Goal: Task Accomplishment & Management: Use online tool/utility

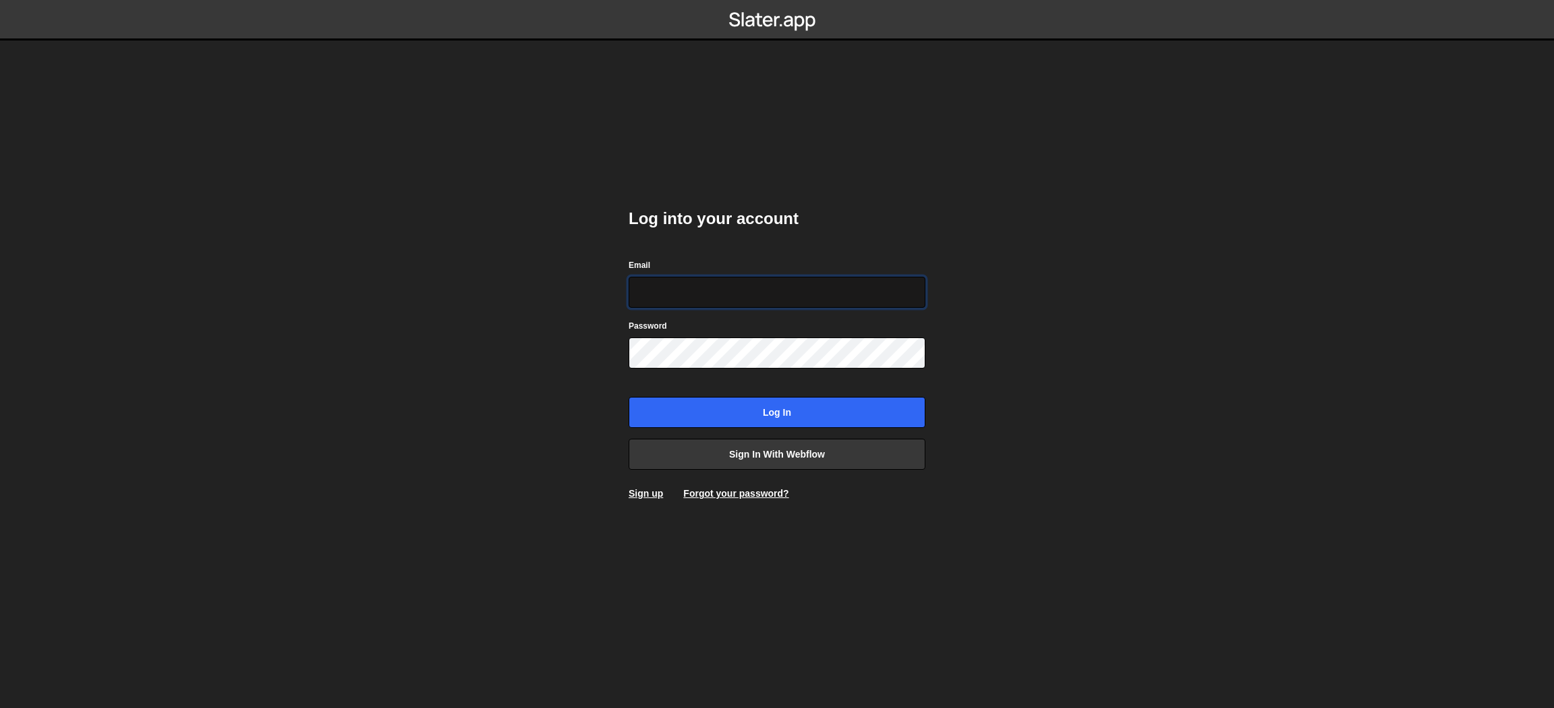
type input "[EMAIL_ADDRESS][DOMAIN_NAME]"
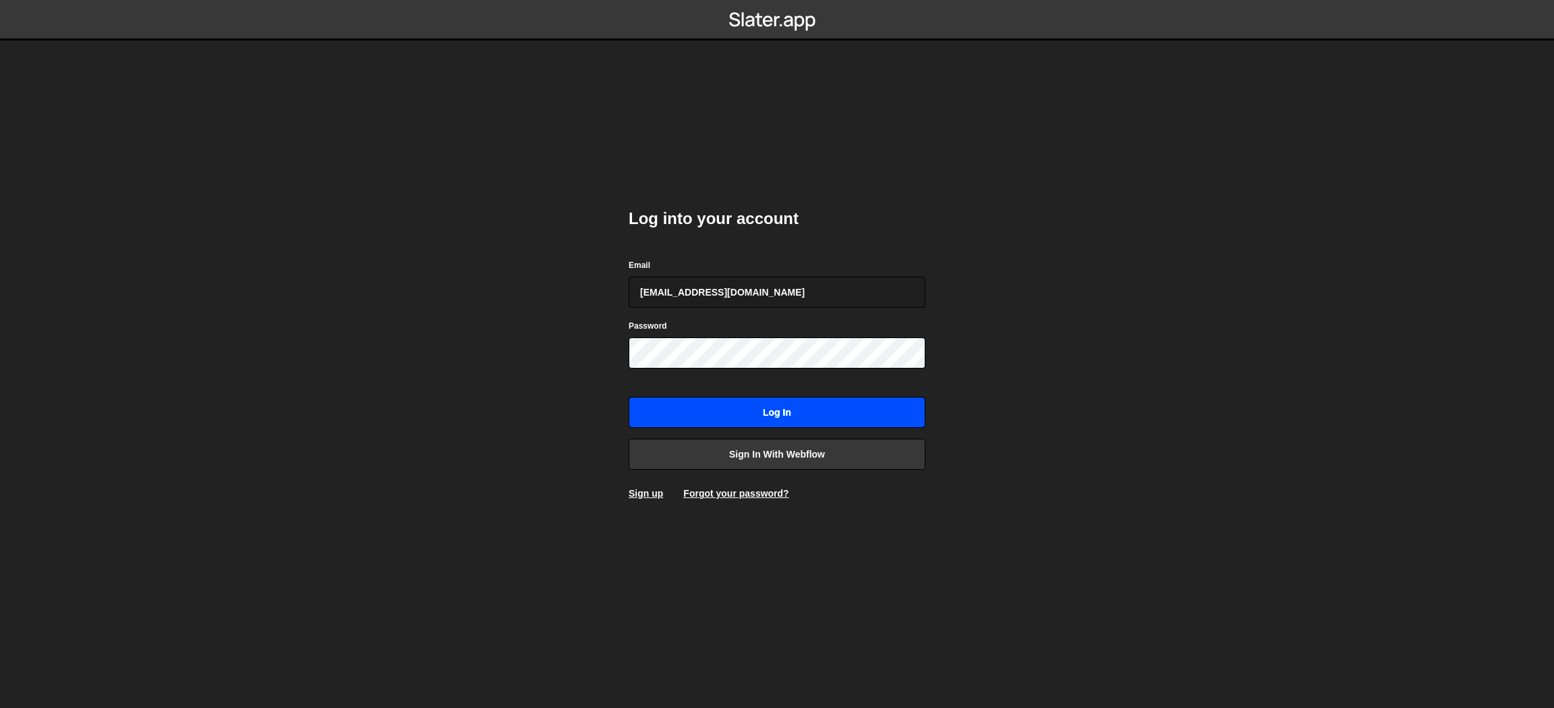
click at [814, 407] on input "Log in" at bounding box center [777, 412] width 297 height 31
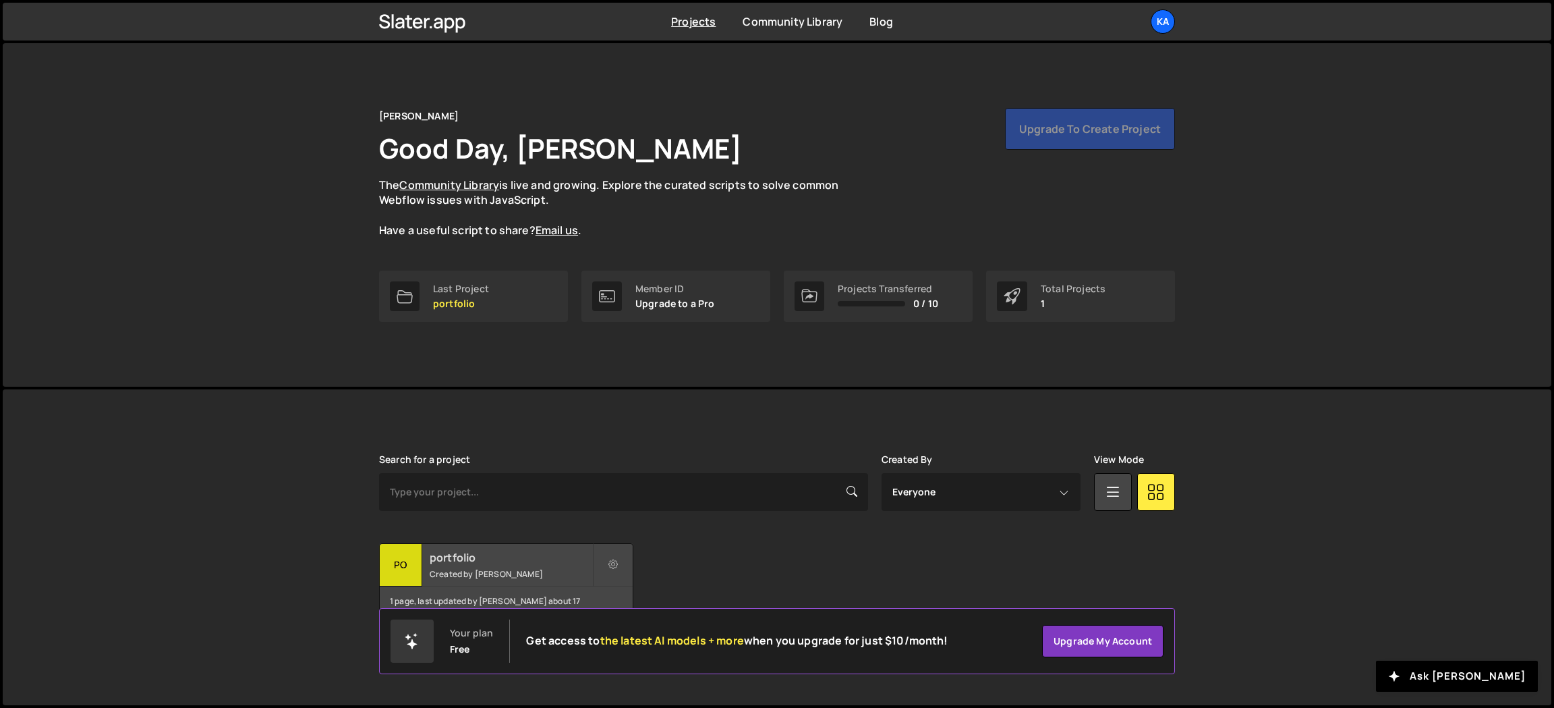
click at [496, 577] on small "Created by Katie Swanson" at bounding box center [511, 573] width 163 height 11
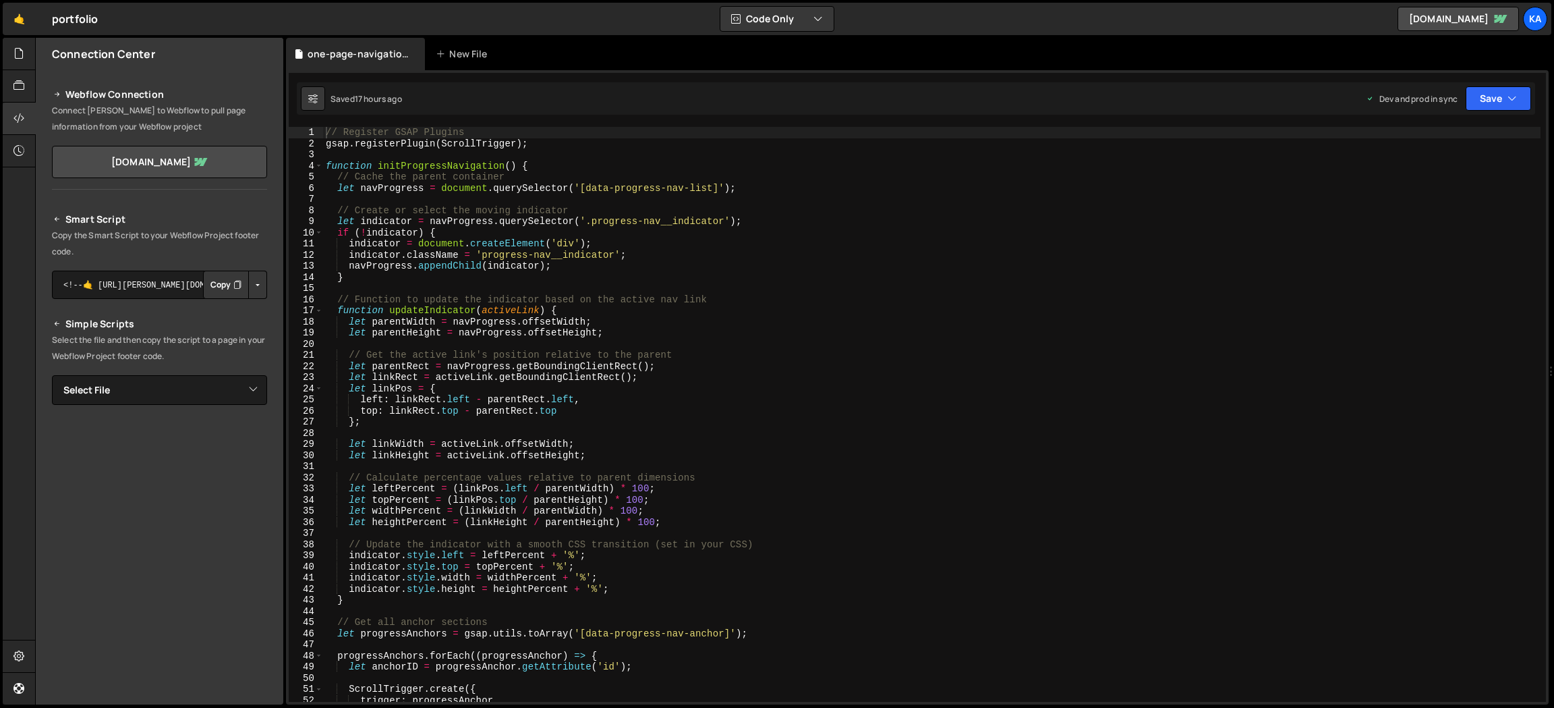
click at [389, 192] on div "// Register GSAP Plugins gsap . registerPlugin ( ScrollTrigger ) ; function ini…" at bounding box center [932, 425] width 1218 height 597
click at [841, 180] on div "// Register GSAP Plugins gsap . registerPlugin ( ScrollTrigger ) ; function ini…" at bounding box center [932, 425] width 1218 height 597
type textarea "function initProgressNavigation() {"
type textarea "// Register GSAP Plugins"
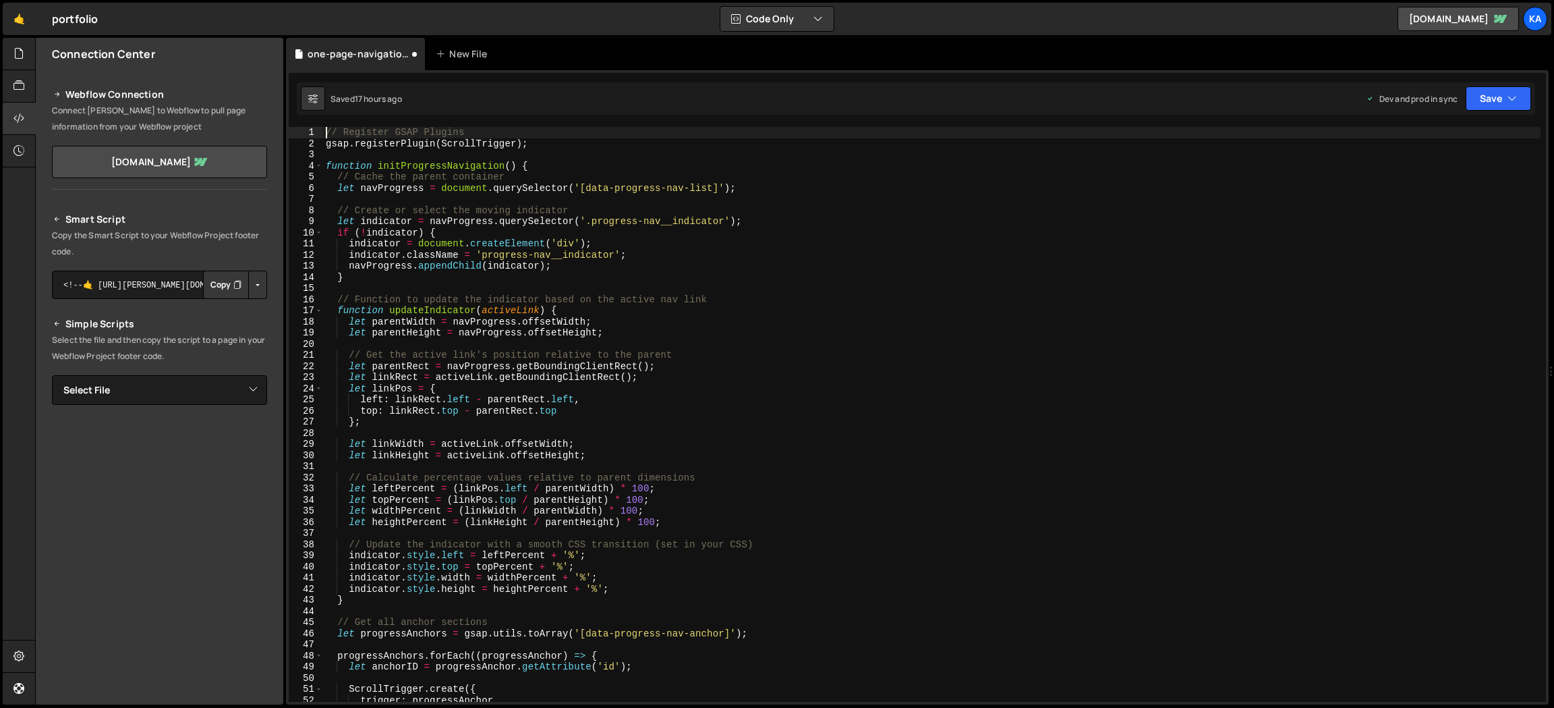
click at [215, 288] on button "Copy" at bounding box center [226, 284] width 46 height 28
click at [1488, 96] on button "Save" at bounding box center [1498, 98] width 65 height 24
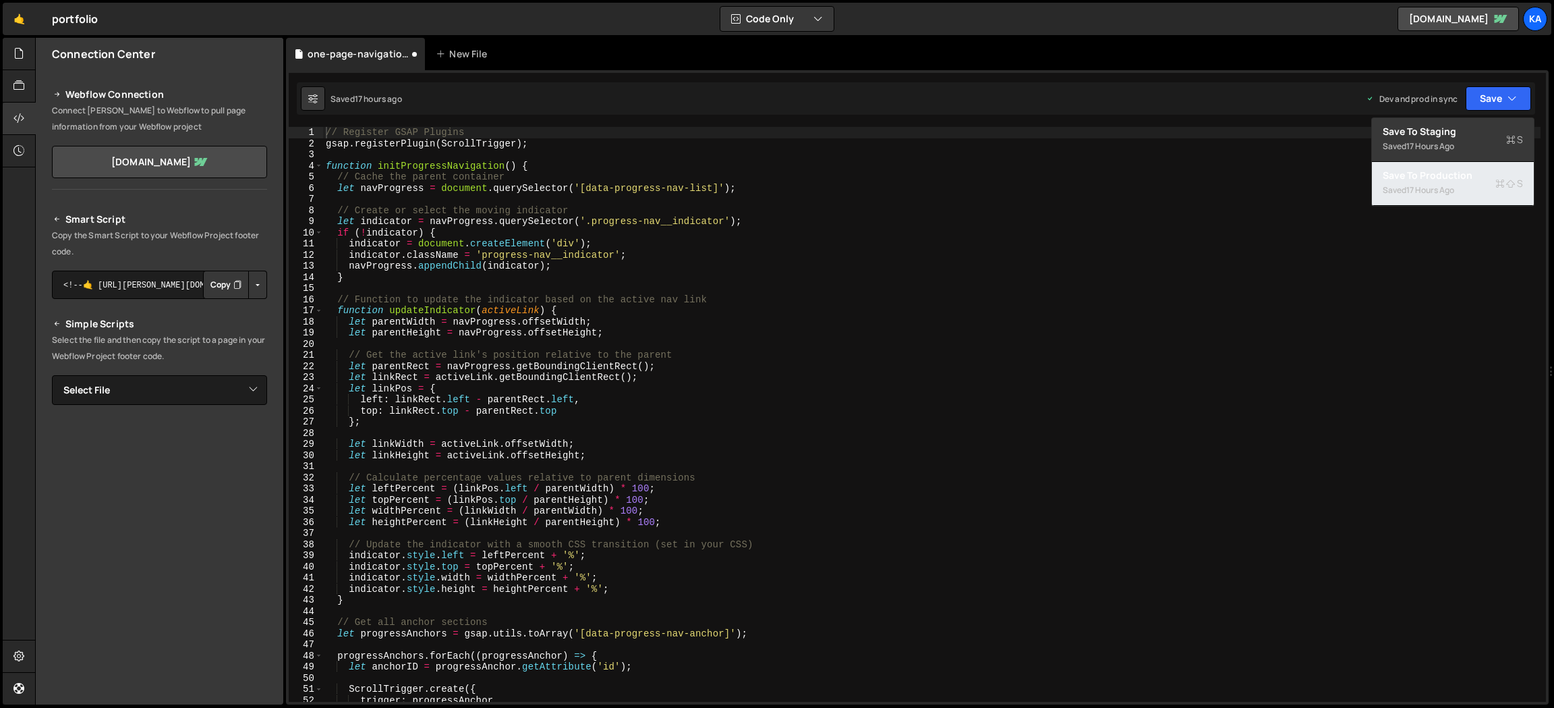
click at [1434, 184] on div "17 hours ago" at bounding box center [1430, 189] width 48 height 11
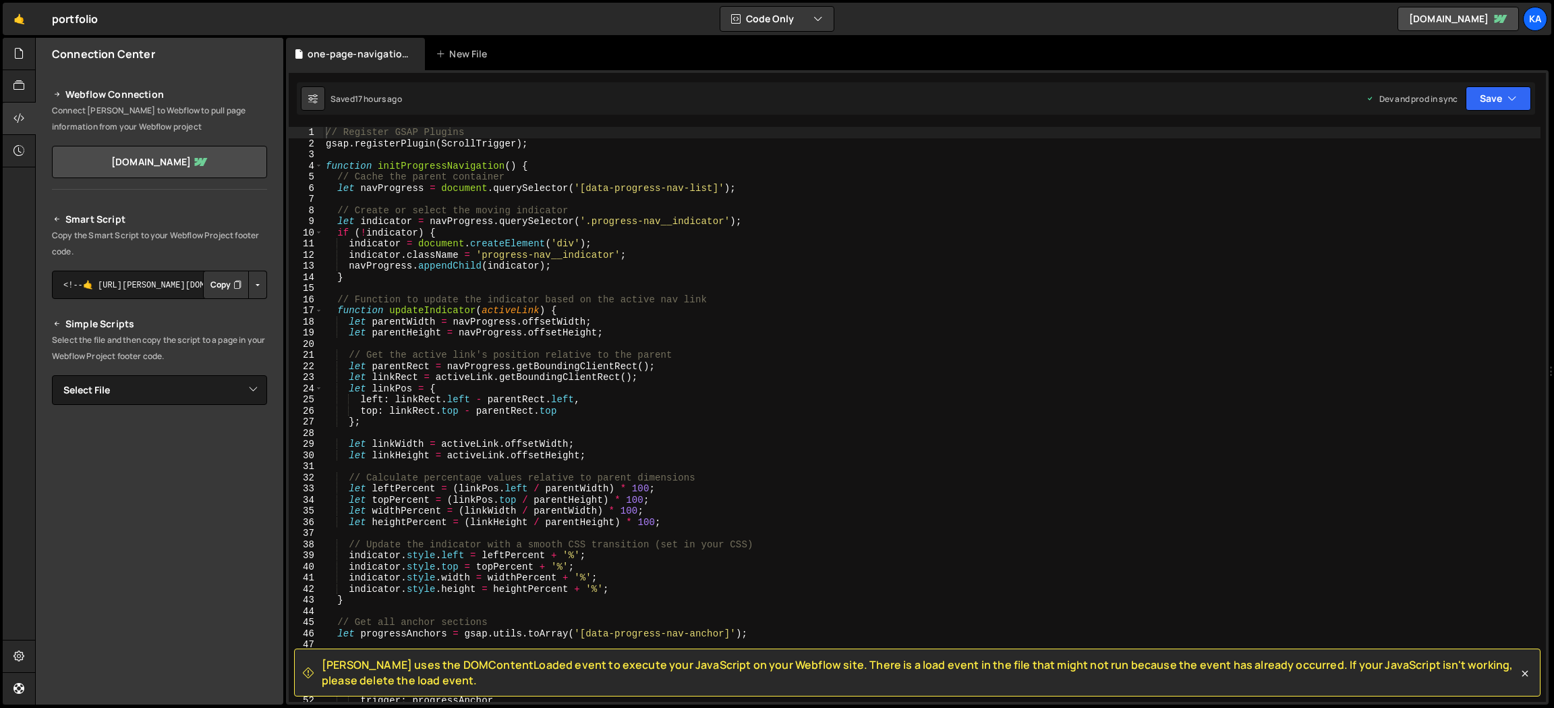
click at [253, 283] on button "Button group with nested dropdown" at bounding box center [257, 284] width 19 height 28
click at [237, 333] on link "Copy Production Script" at bounding box center [200, 329] width 132 height 19
